Goal: Information Seeking & Learning: Find specific fact

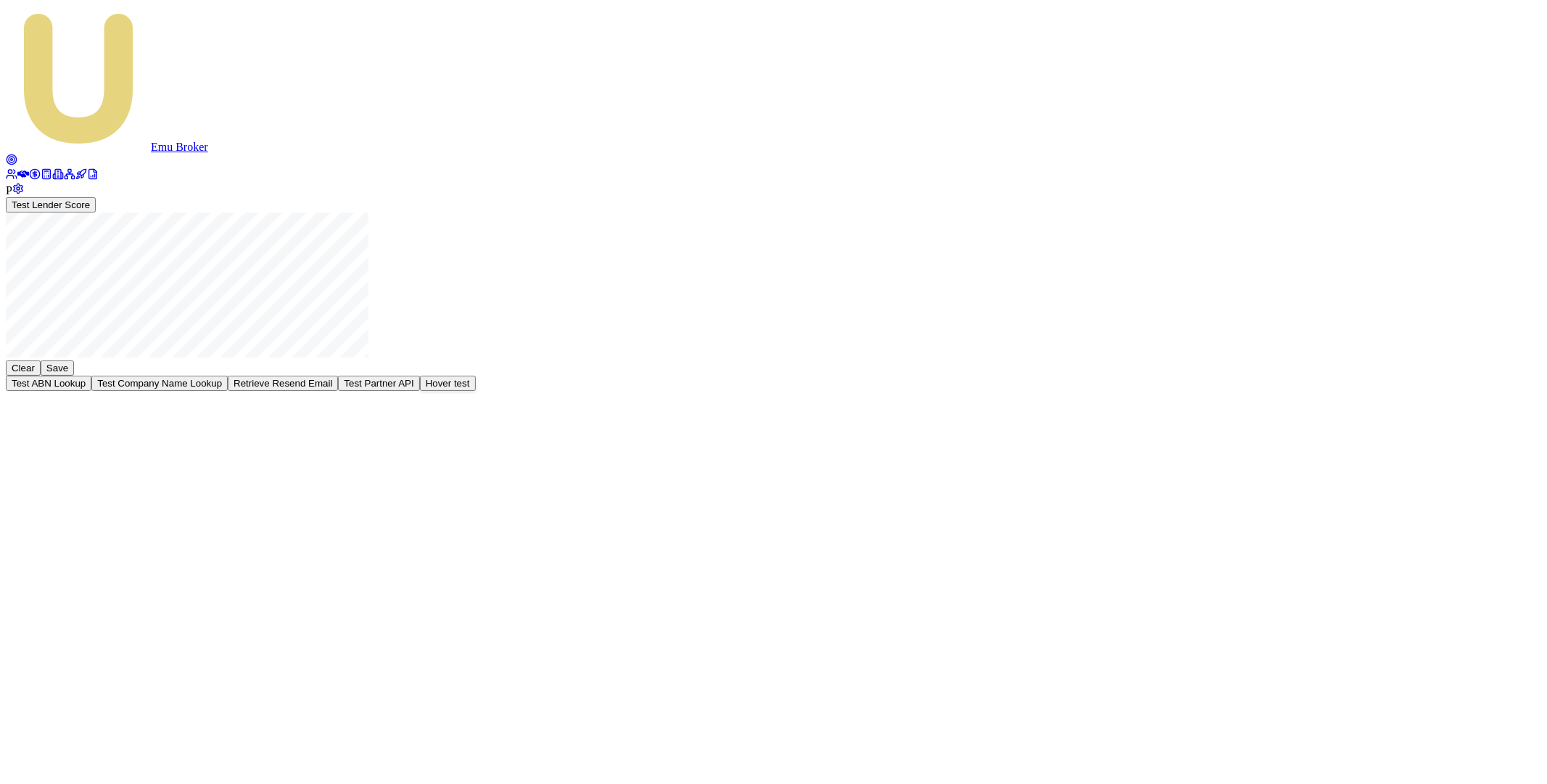
click at [419, 391] on button "Test Partner API" at bounding box center [379, 383] width 81 height 15
click at [189, 244] on div "Test Lender Score Clear Save Test ABN Lookup Test Company Name Lookup Retrieve …" at bounding box center [774, 293] width 1536 height 193
drag, startPoint x: 189, startPoint y: 244, endPoint x: 99, endPoint y: 201, distance: 99.7
click at [176, 241] on div "Test Lender Score Clear Save Test ABN Lookup Test Company Name Lookup Retrieve …" at bounding box center [774, 293] width 1536 height 193
click at [19, 170] on icon at bounding box center [23, 174] width 11 height 7
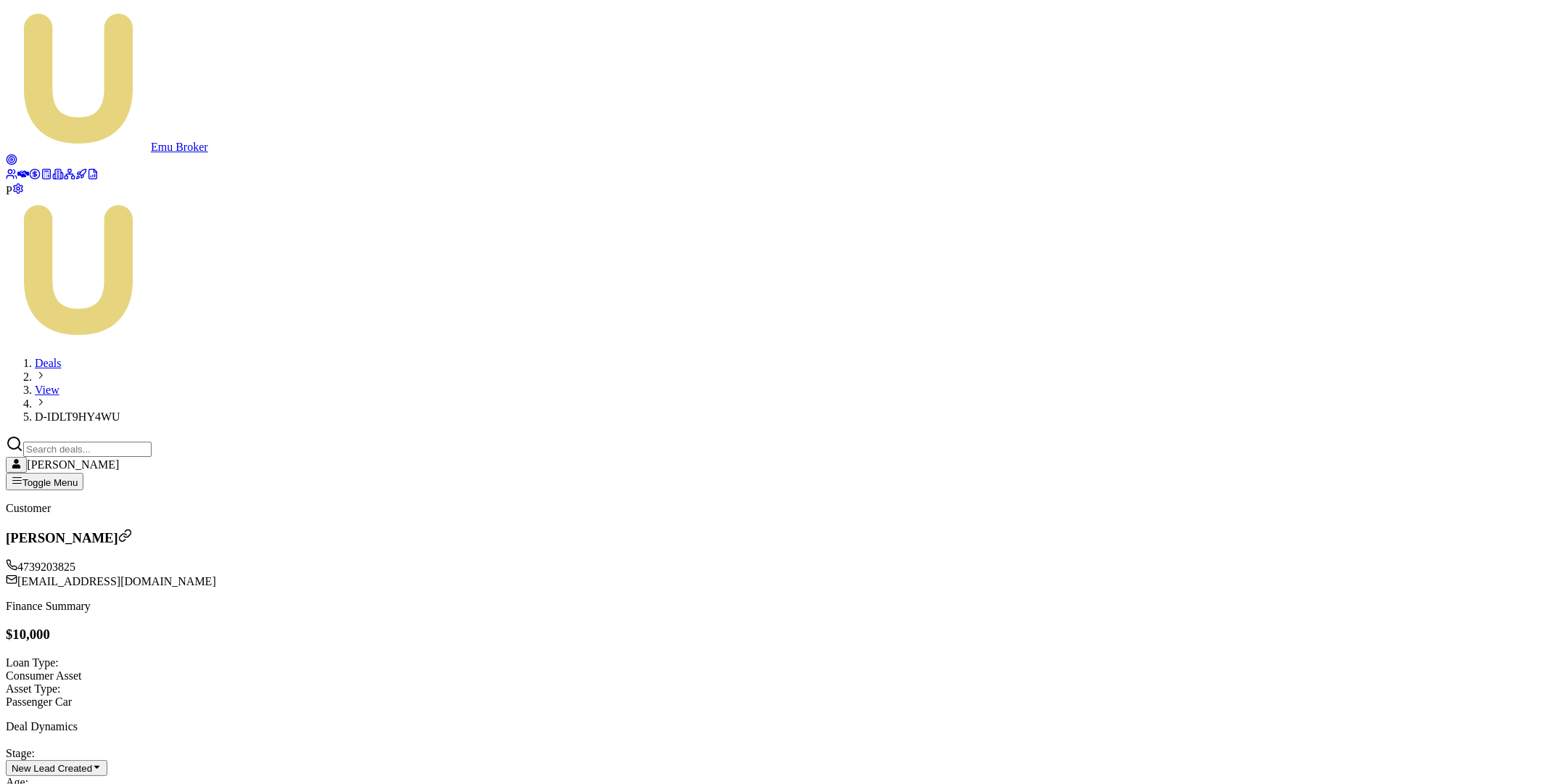
click at [18, 154] on icon at bounding box center [11, 159] width 11 height 11
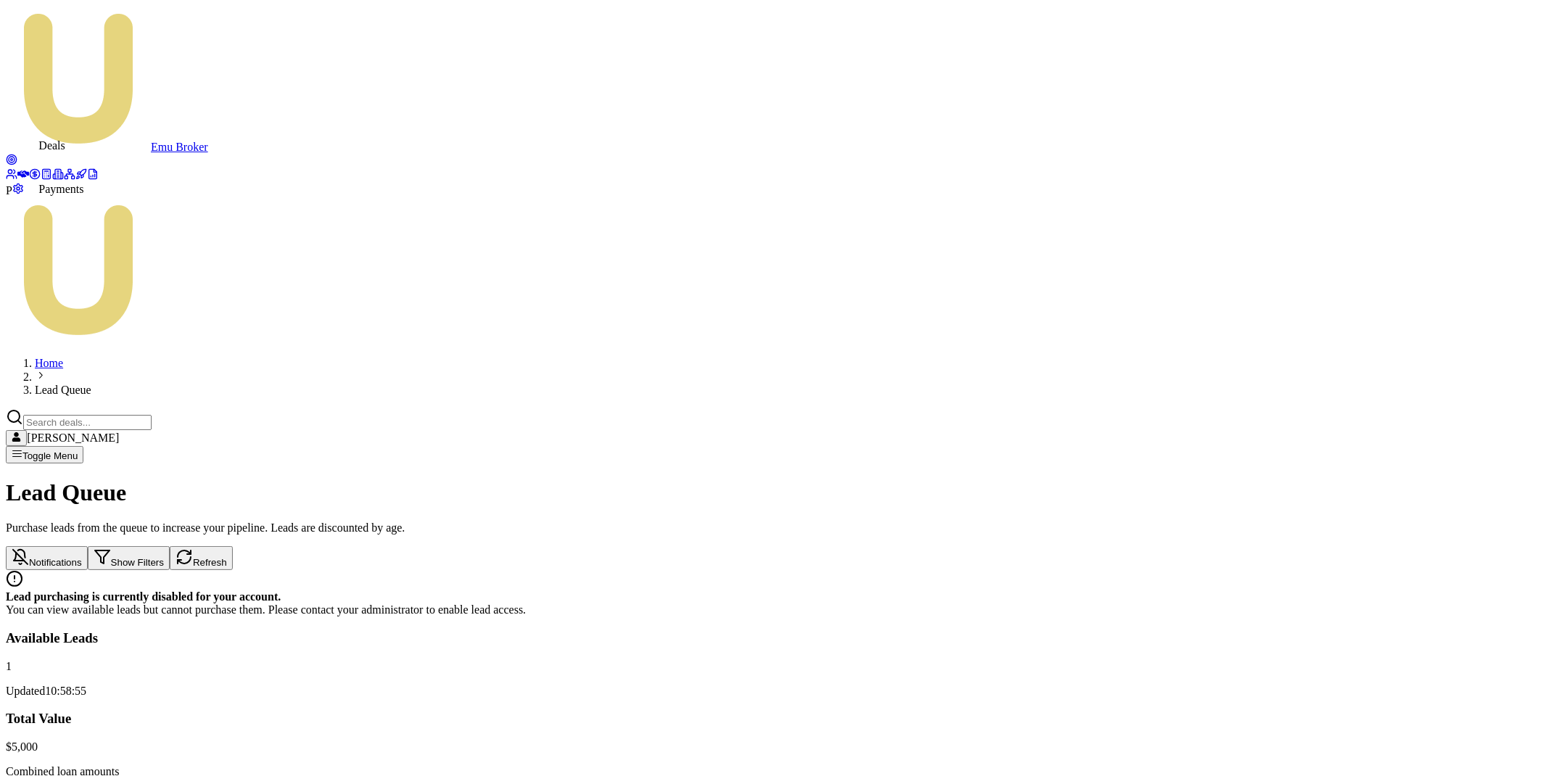
click at [22, 169] on icon at bounding box center [23, 174] width 11 height 11
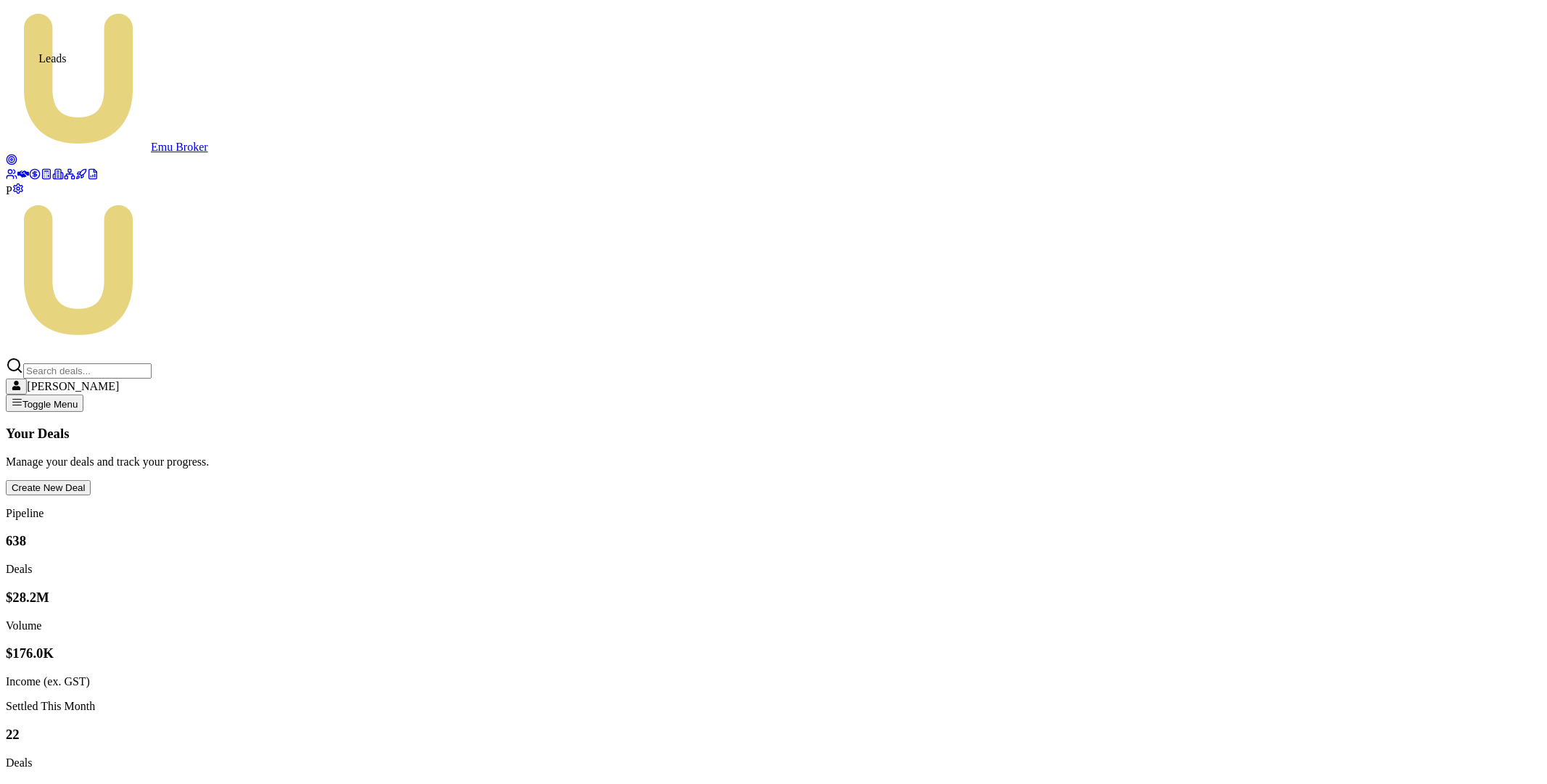
click at [18, 155] on link at bounding box center [11, 162] width 11 height 12
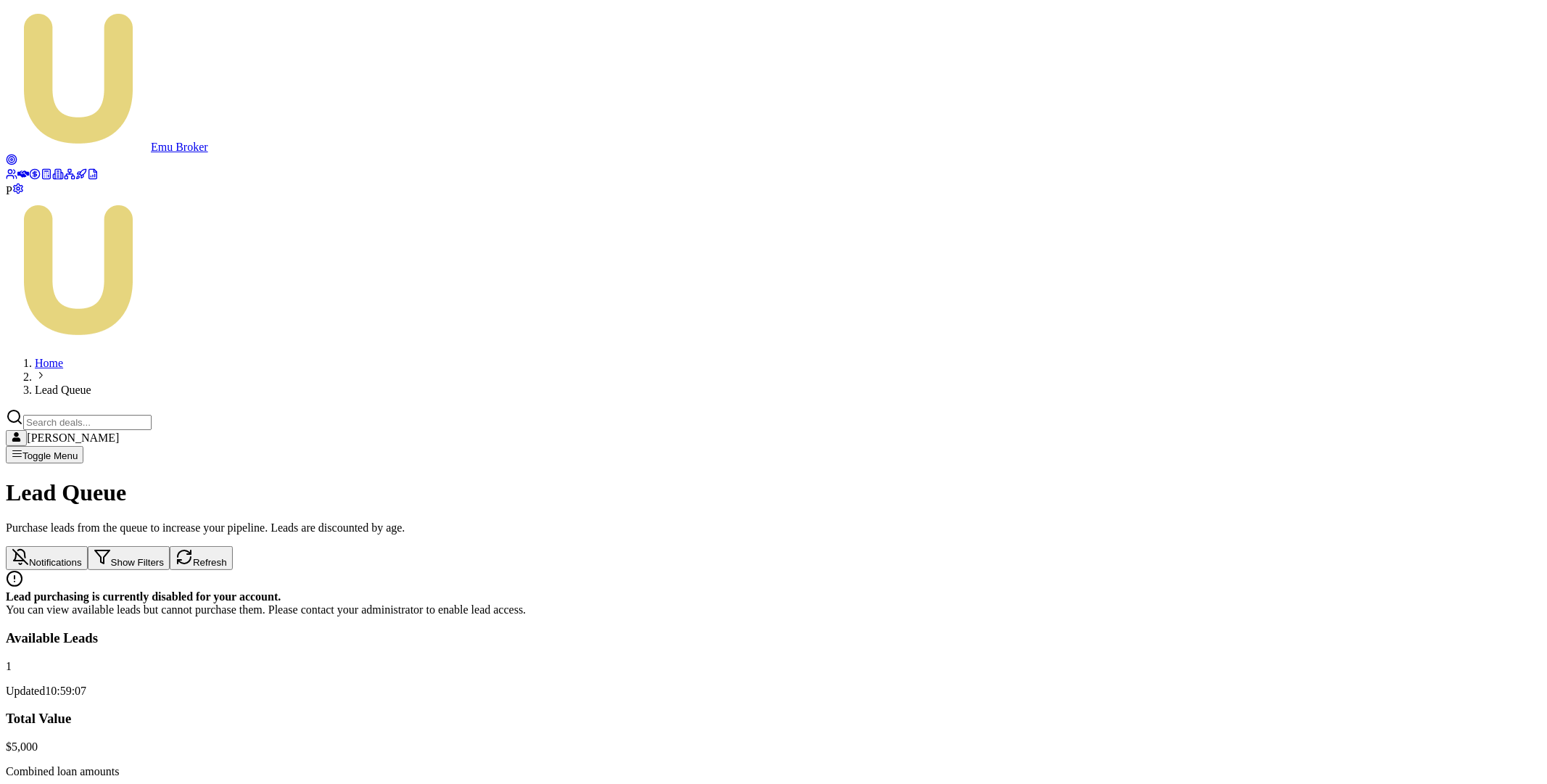
click at [924, 595] on div "Emu Broker P Home Lead Queue Matt Leeburn Toggle Menu Lead Queue Purchase leads…" at bounding box center [774, 502] width 1536 height 992
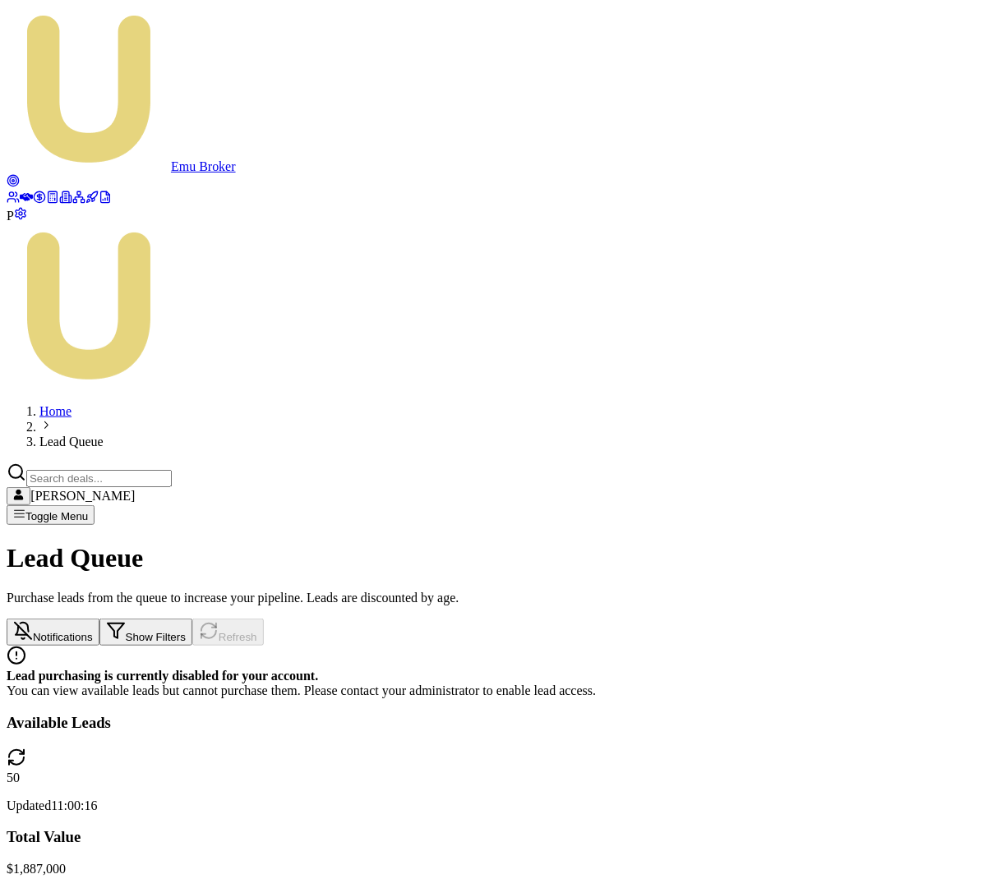
click at [72, 204] on icon at bounding box center [78, 197] width 13 height 13
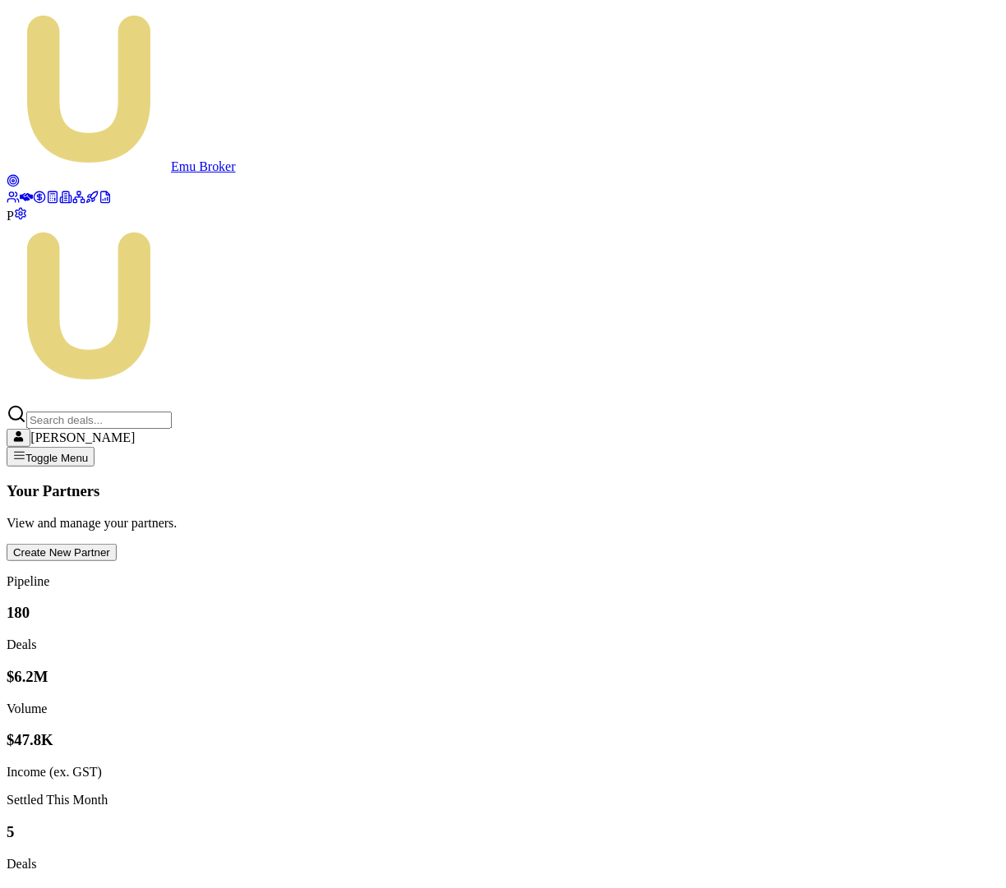
type input "auto buddy"
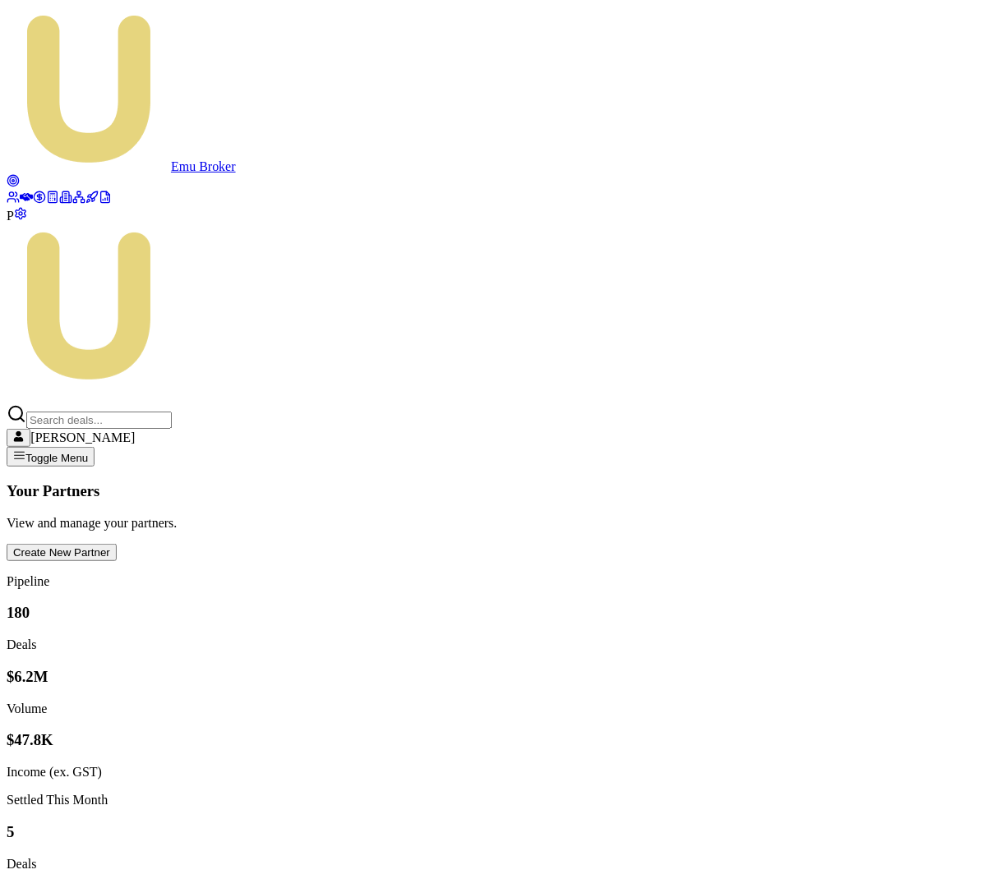
copy td "P-3MX7XGLOWH"
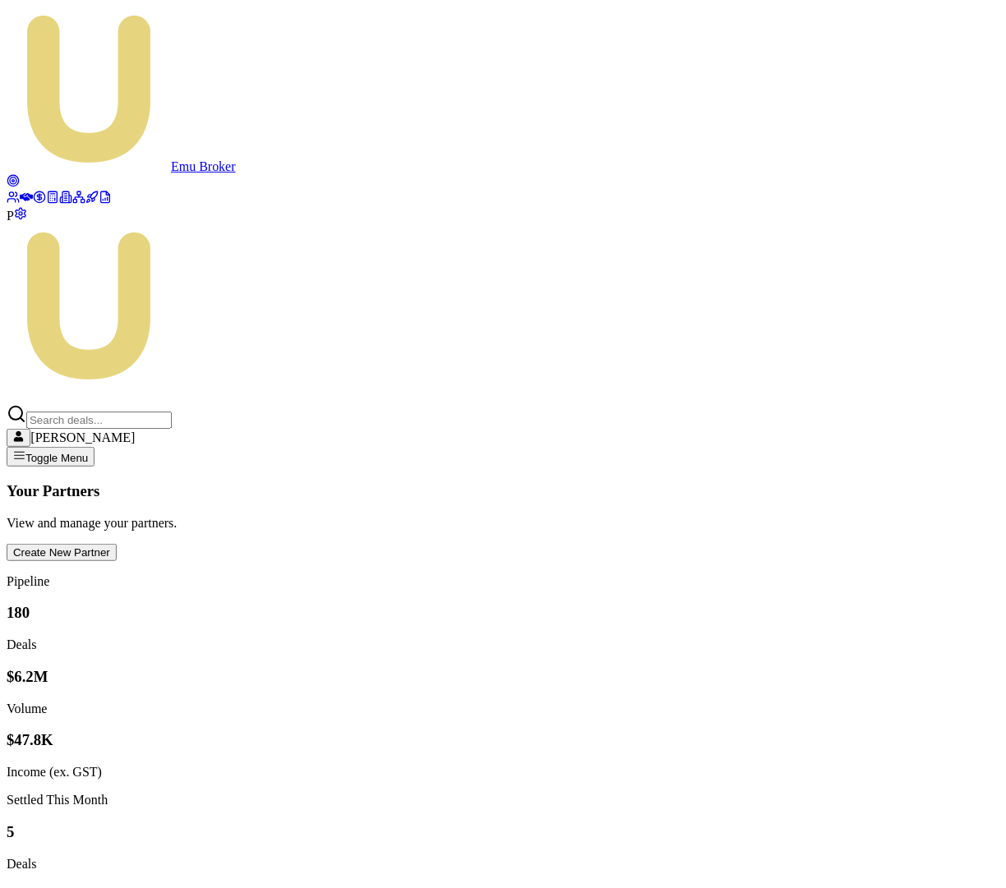
click at [19, 174] on icon at bounding box center [13, 180] width 13 height 13
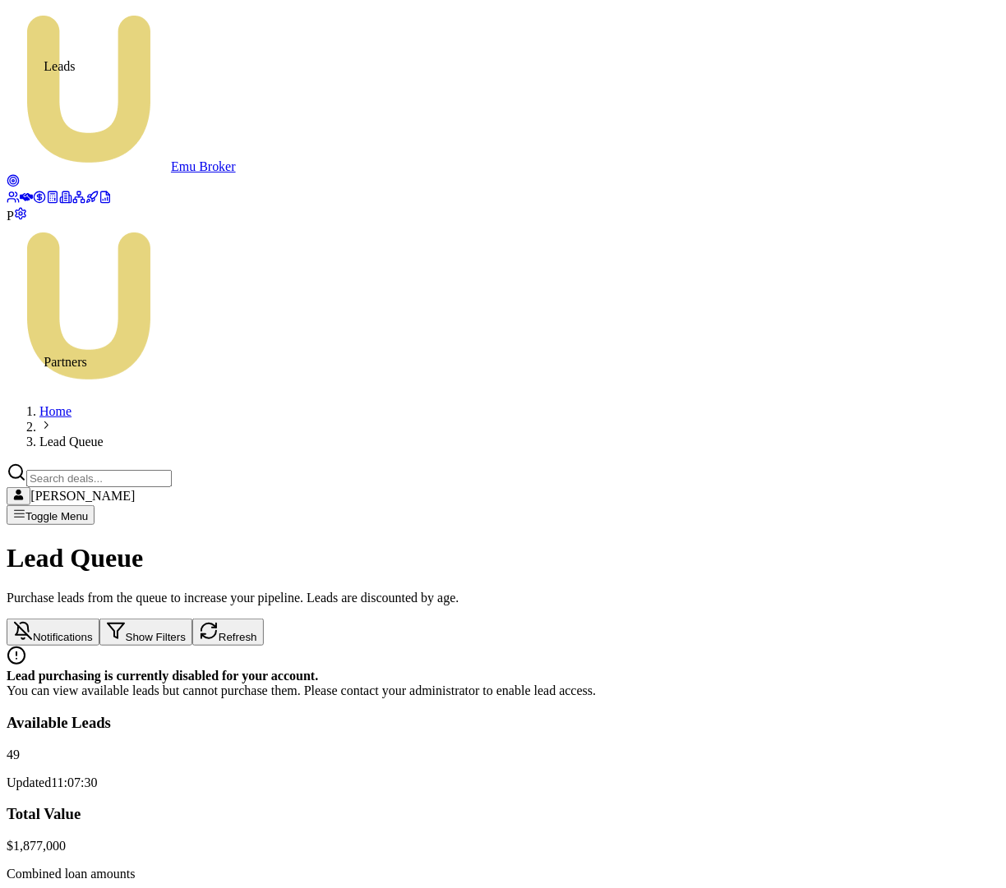
click at [75, 200] on icon at bounding box center [78, 198] width 7 height 2
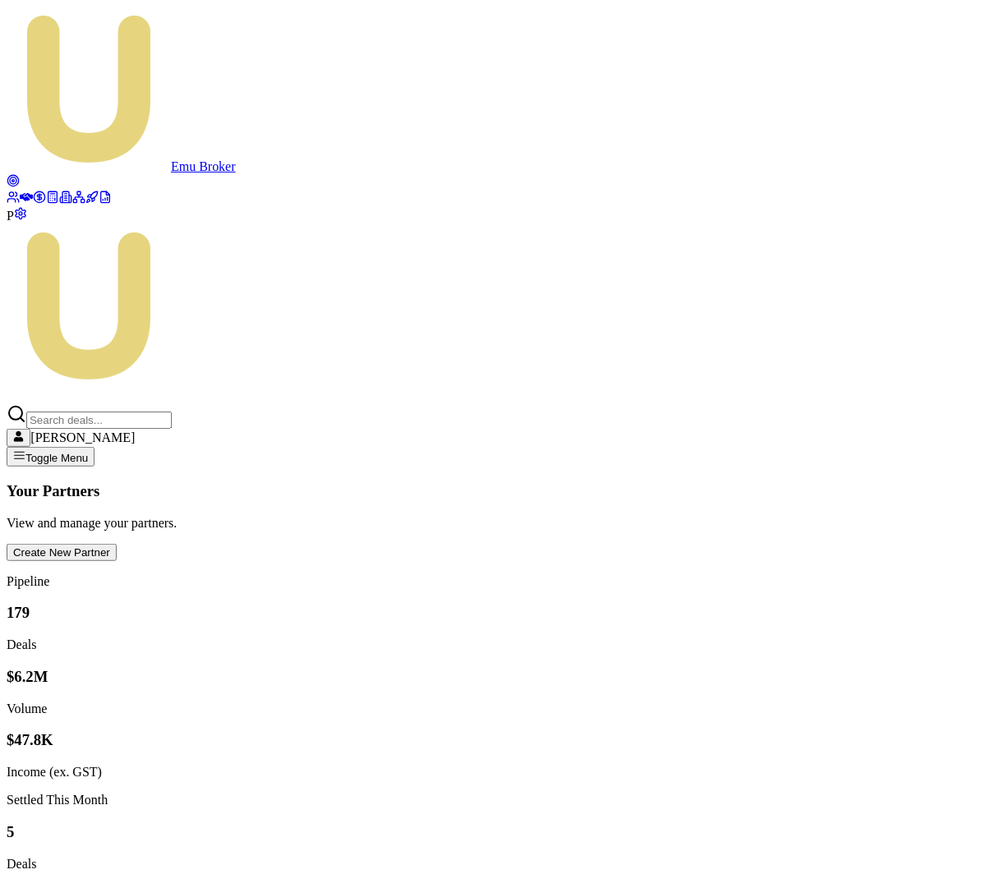
type input "leeburn"
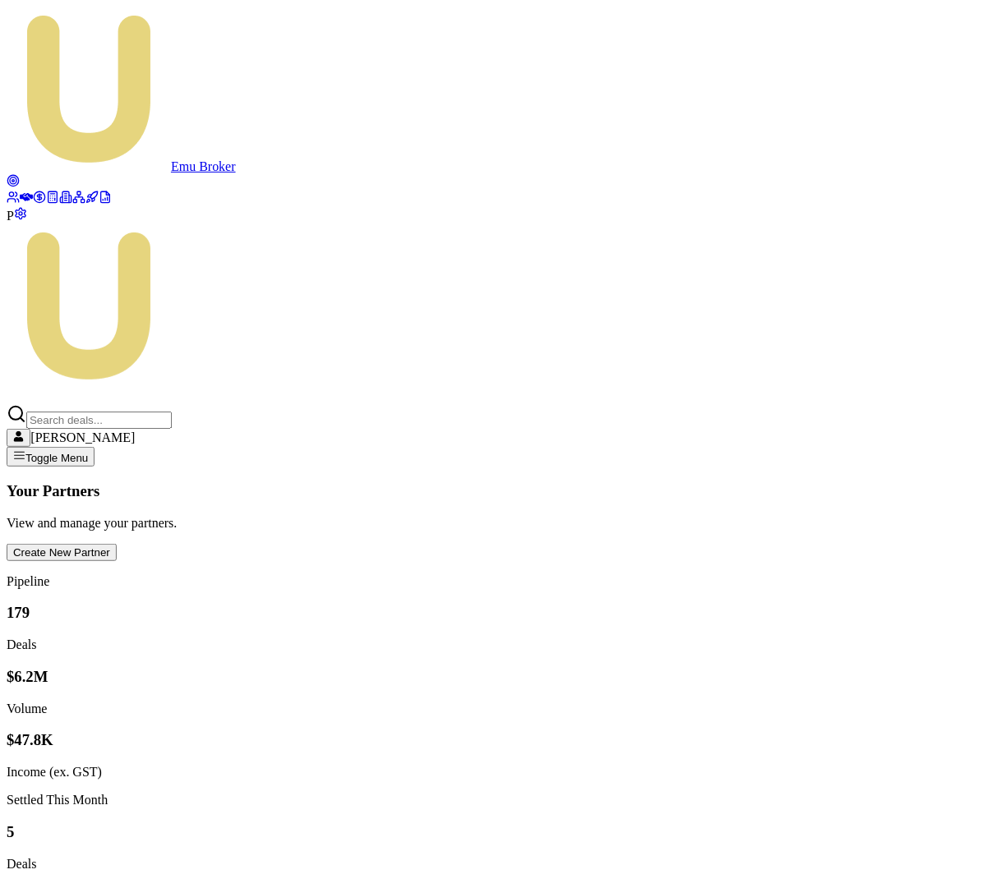
copy td "P-9K83YWSXC7"
click at [18, 175] on circle at bounding box center [12, 180] width 11 height 11
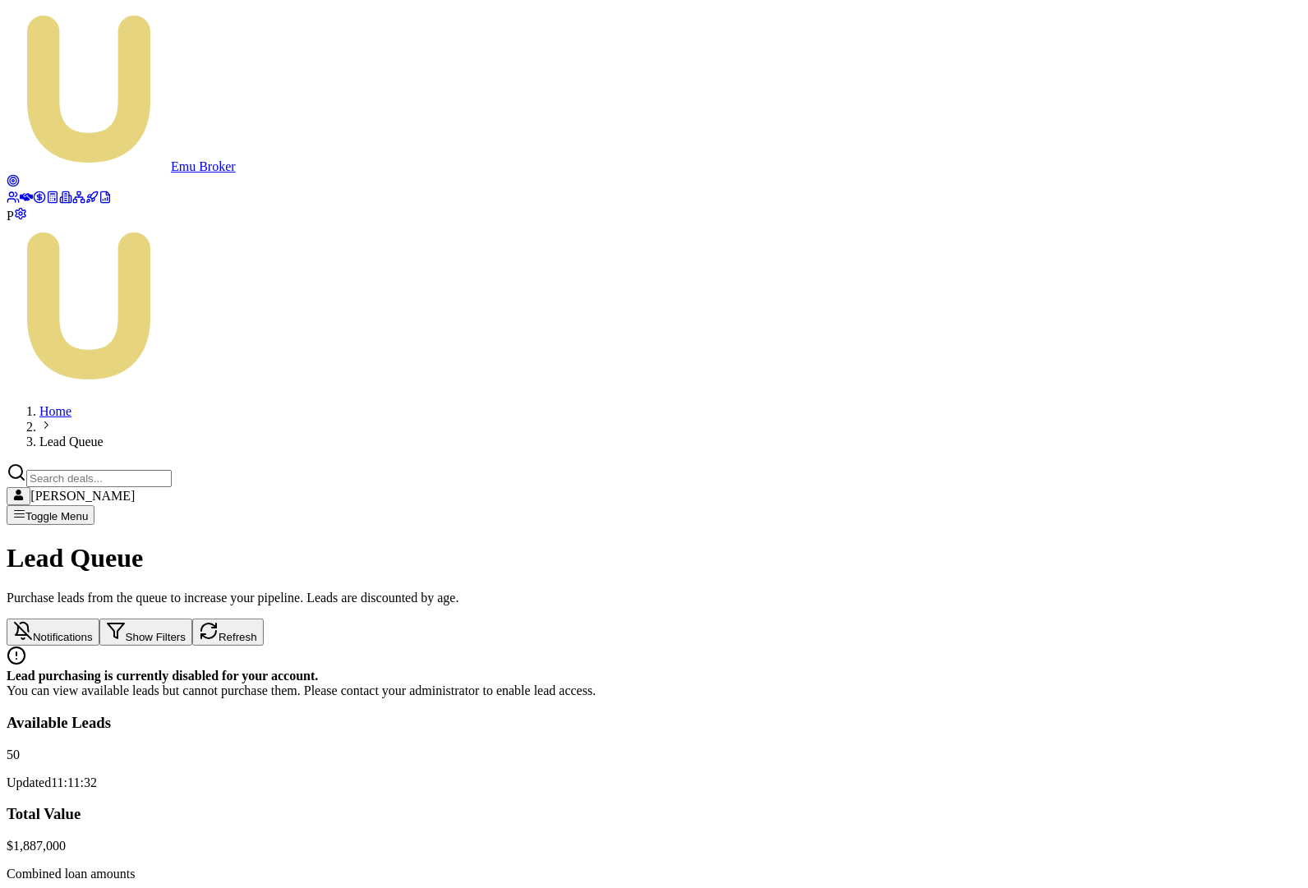
click at [172, 470] on input "Search deals" at bounding box center [98, 478] width 145 height 17
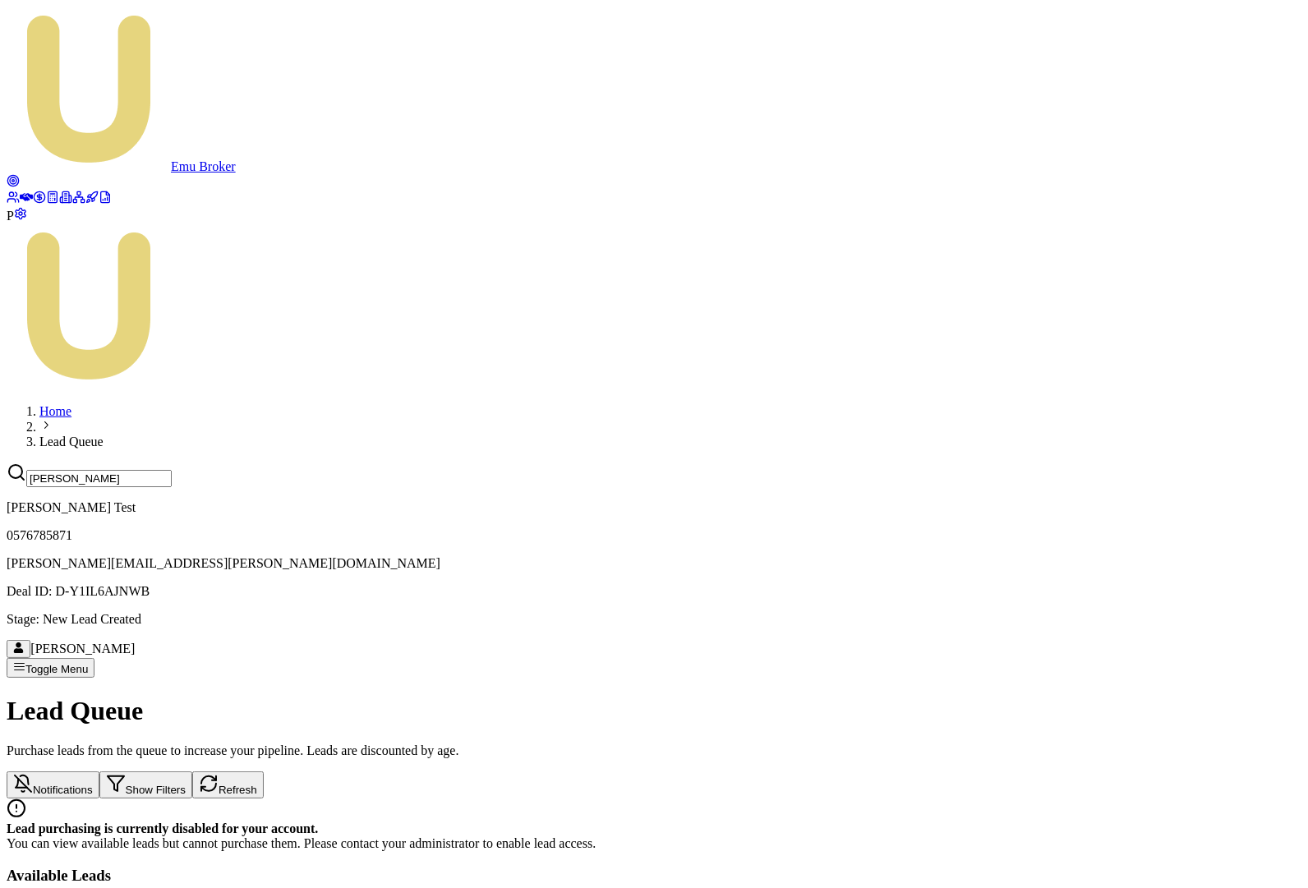
type input "[PERSON_NAME]"
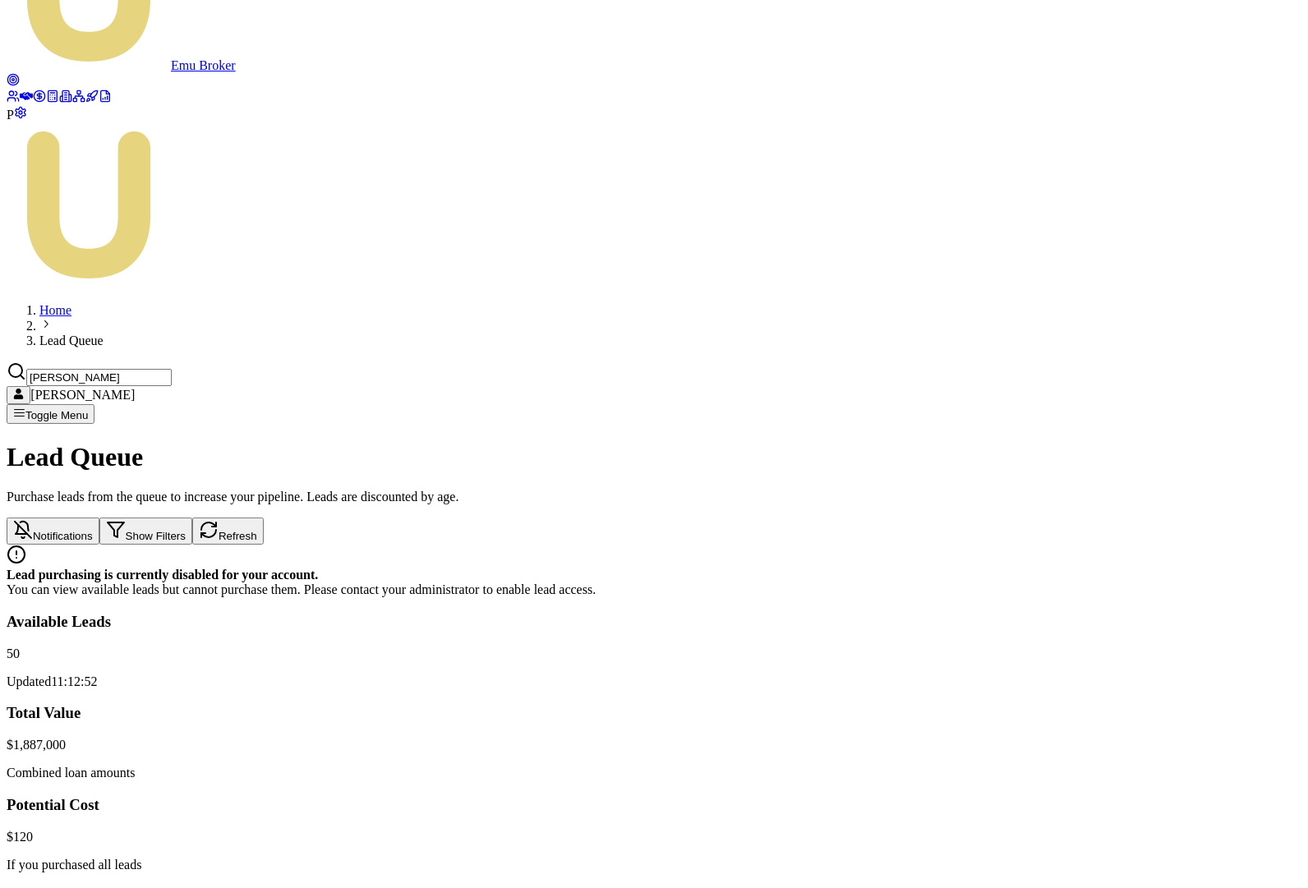
scroll to position [209, 0]
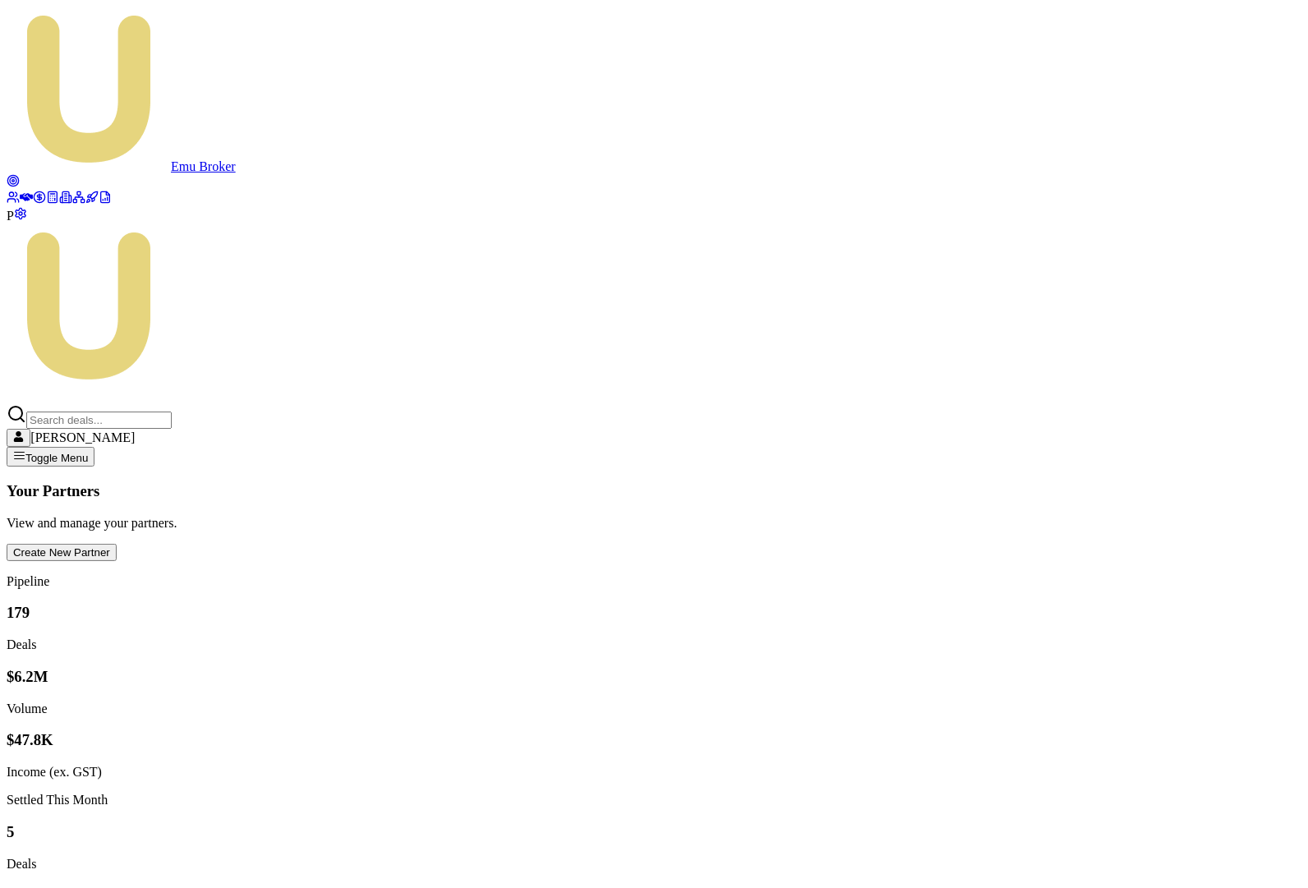
type input "auto buddy"
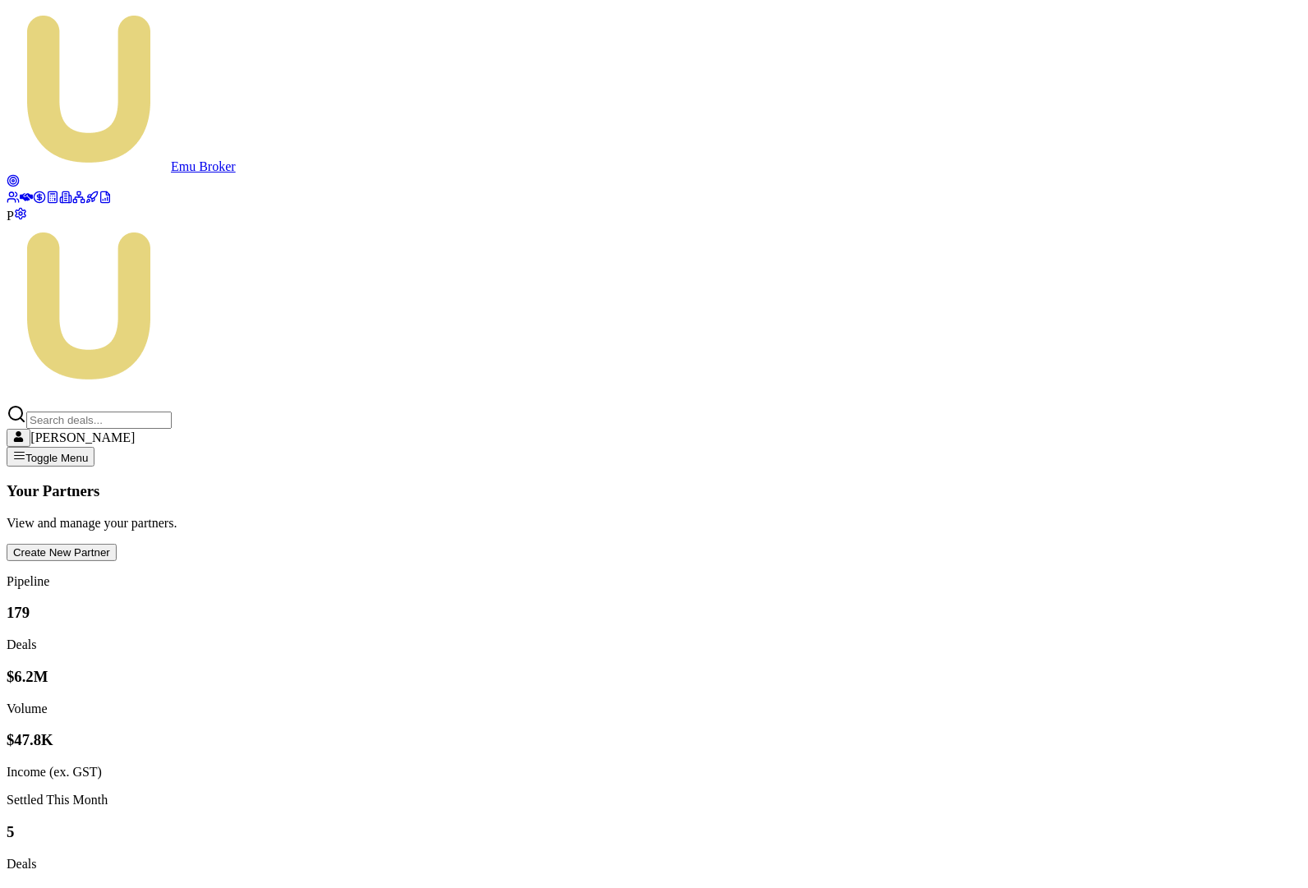
copy td "P-3MX7XGLOWH"
click at [20, 174] on icon at bounding box center [13, 180] width 13 height 13
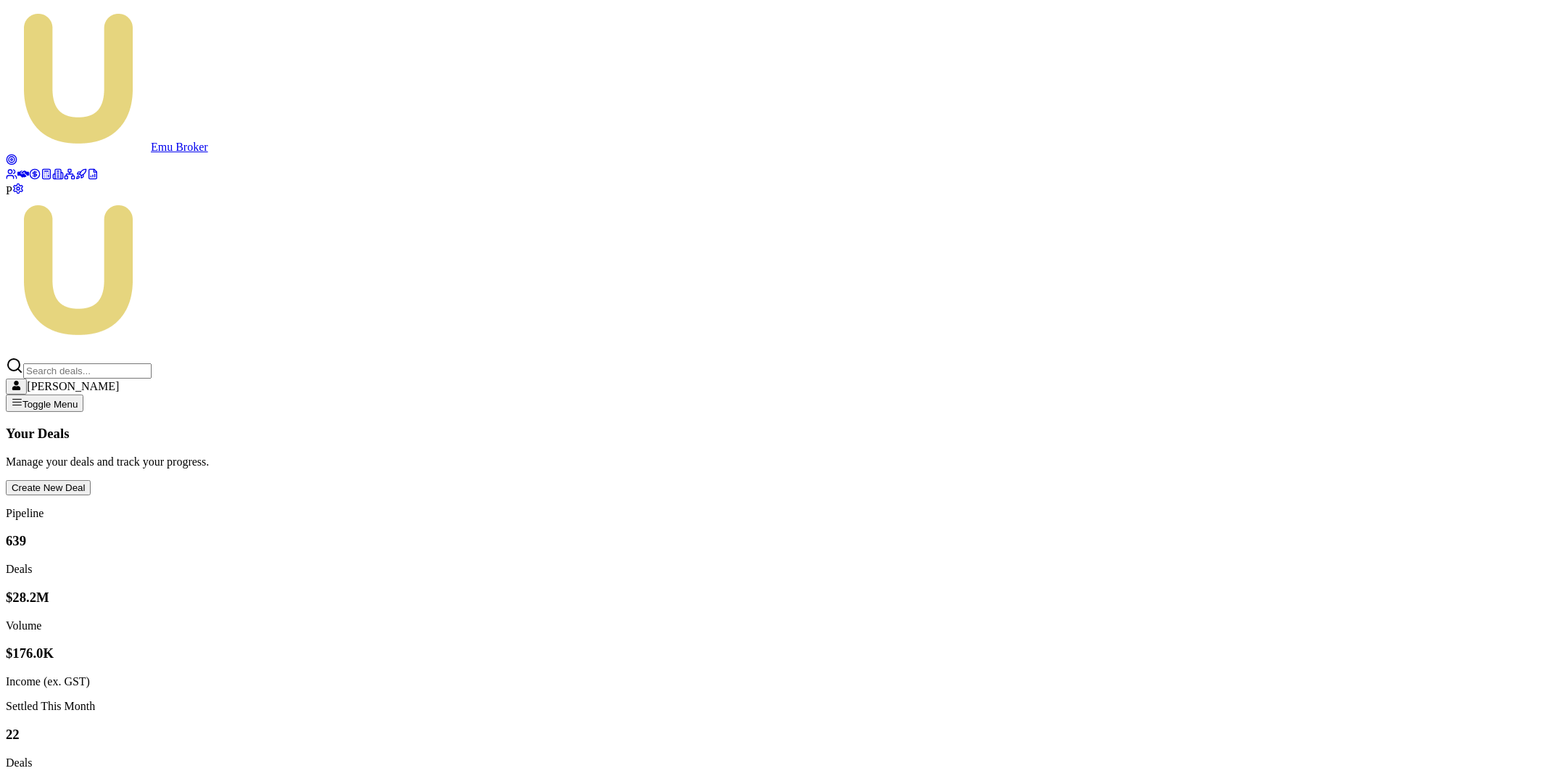
click at [18, 155] on link at bounding box center [11, 162] width 11 height 12
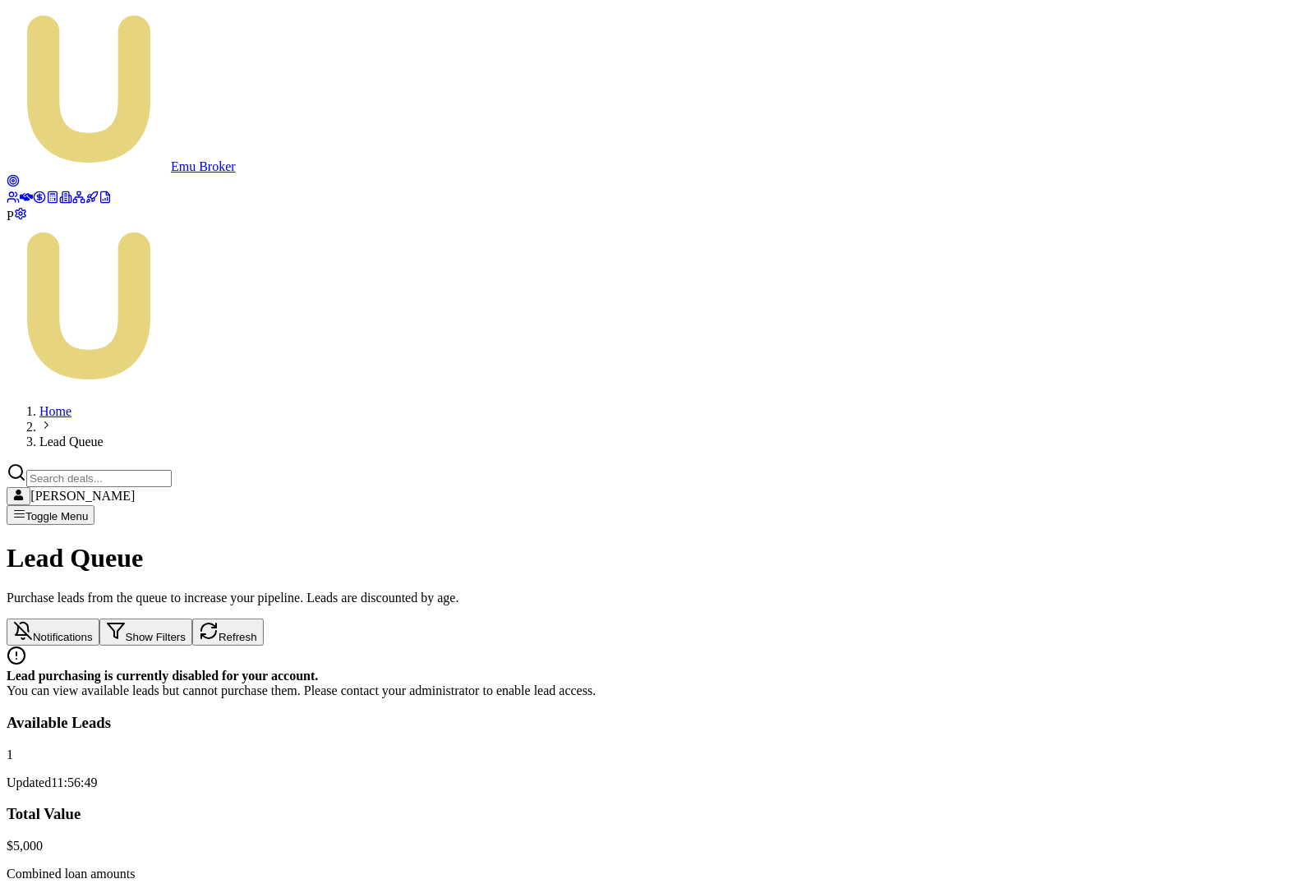
click at [33, 204] on icon at bounding box center [39, 197] width 13 height 13
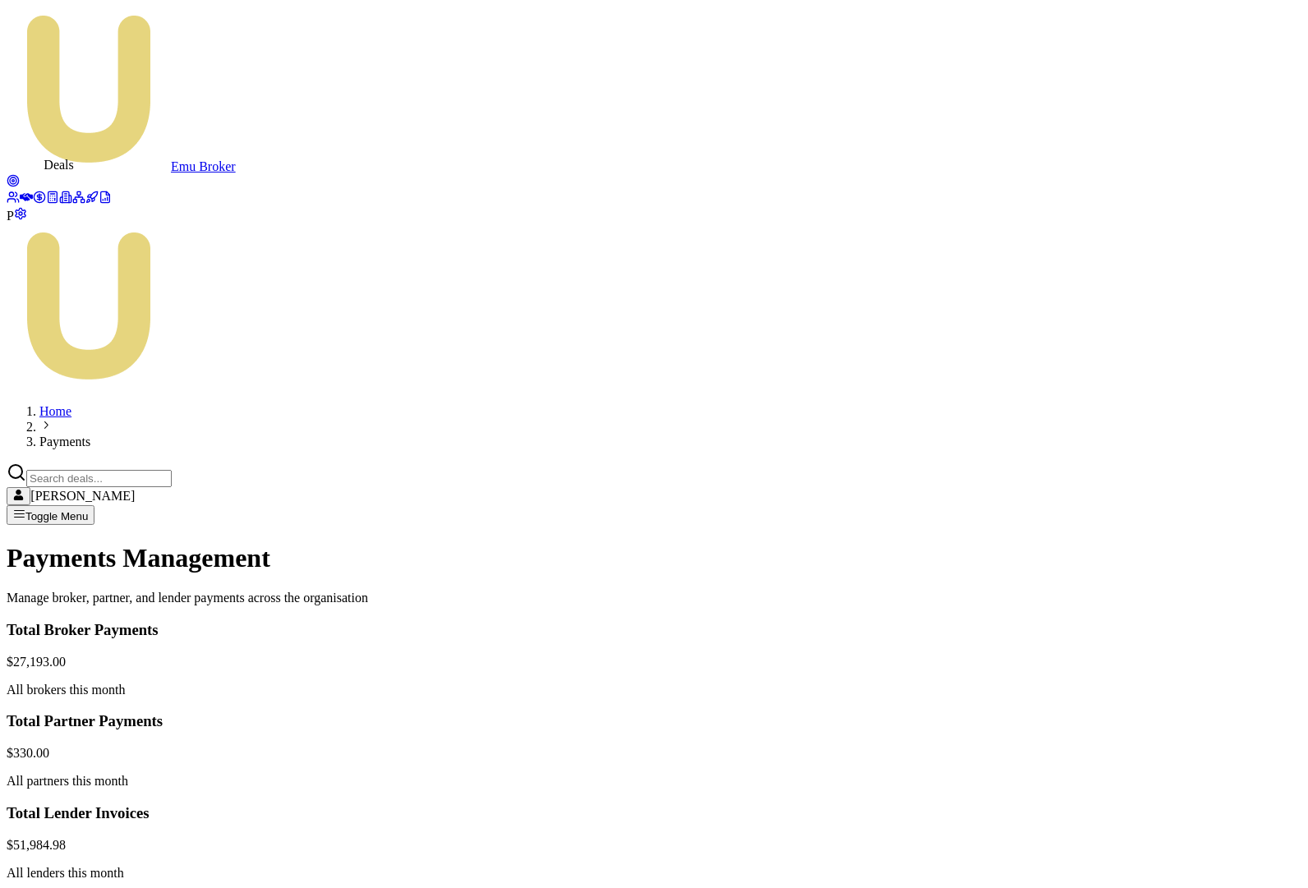
click at [22, 192] on link at bounding box center [26, 199] width 13 height 14
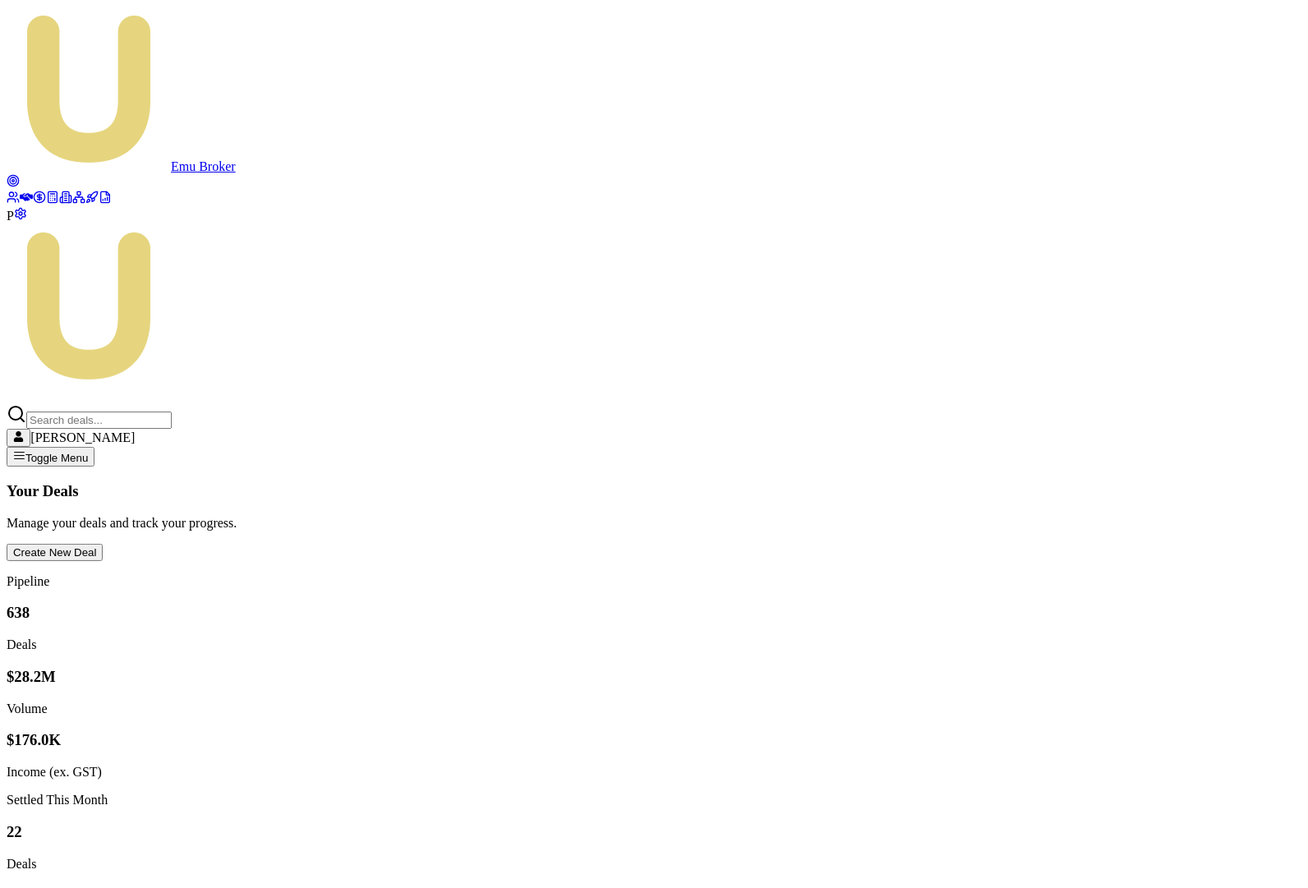
click at [20, 176] on link at bounding box center [13, 183] width 13 height 14
